Goal: Task Accomplishment & Management: Complete application form

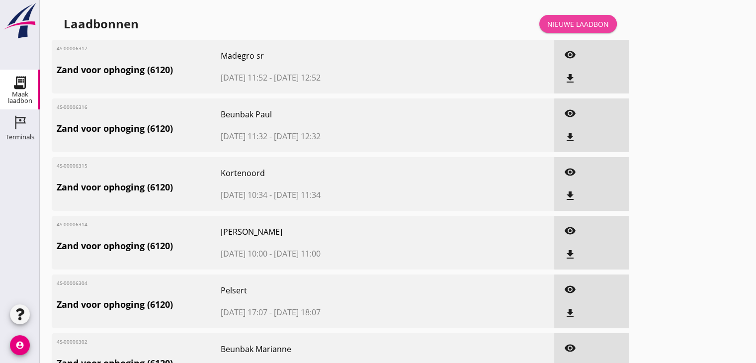
click at [573, 21] on div "Nieuwe laadbon" at bounding box center [578, 24] width 62 height 10
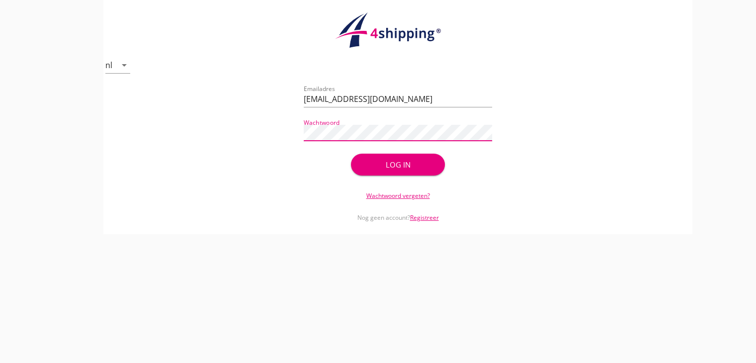
click at [395, 161] on div "Log in" at bounding box center [398, 164] width 63 height 11
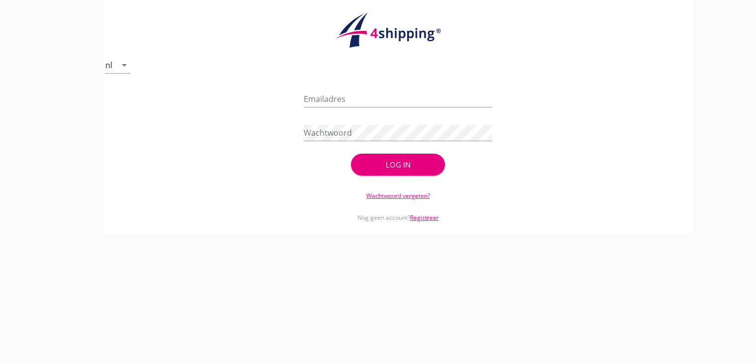
type input "[EMAIL_ADDRESS][DOMAIN_NAME]"
